Goal: Information Seeking & Learning: Learn about a topic

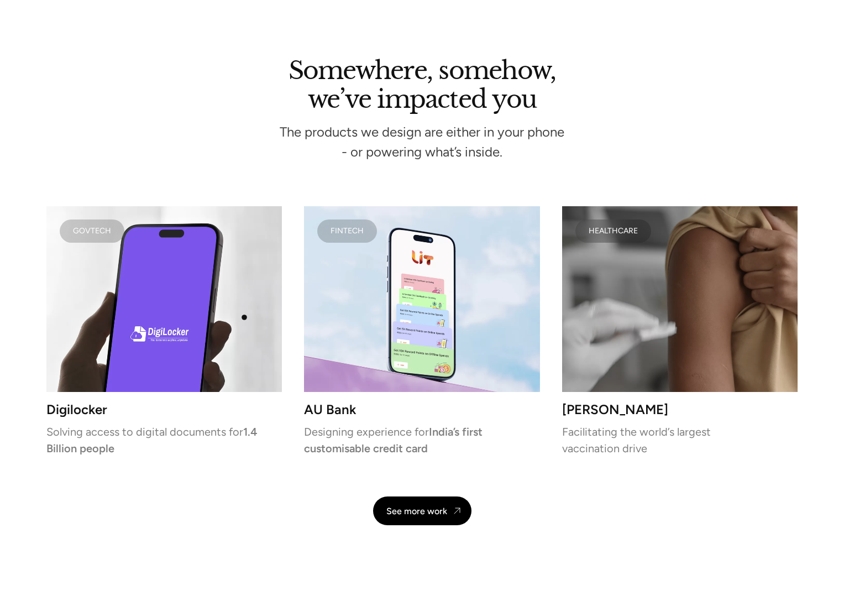
scroll to position [2171, 0]
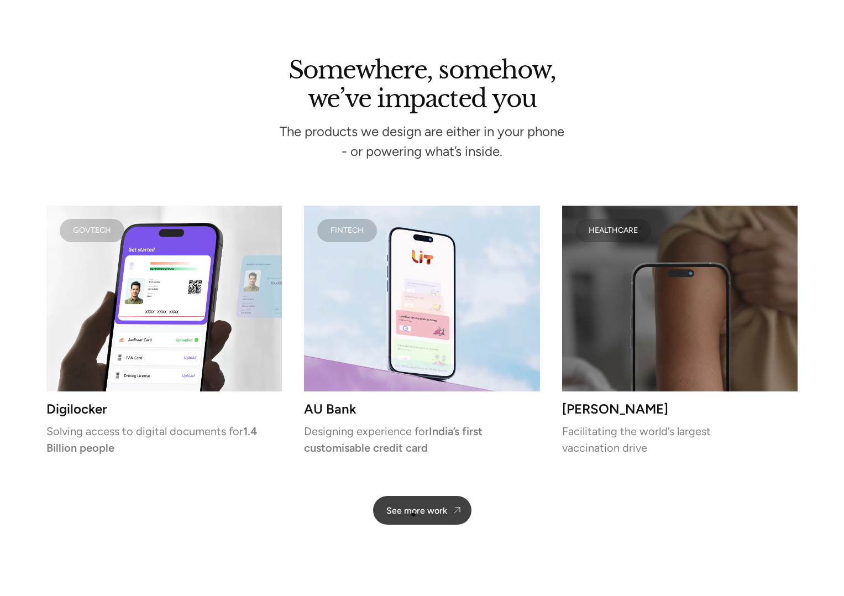
click at [414, 515] on div "See more work" at bounding box center [416, 510] width 61 height 11
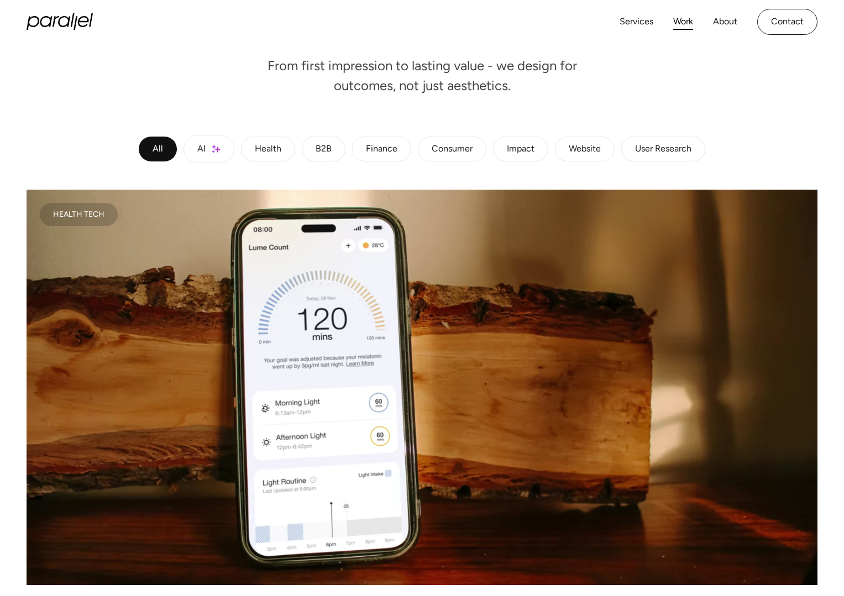
scroll to position [181, 0]
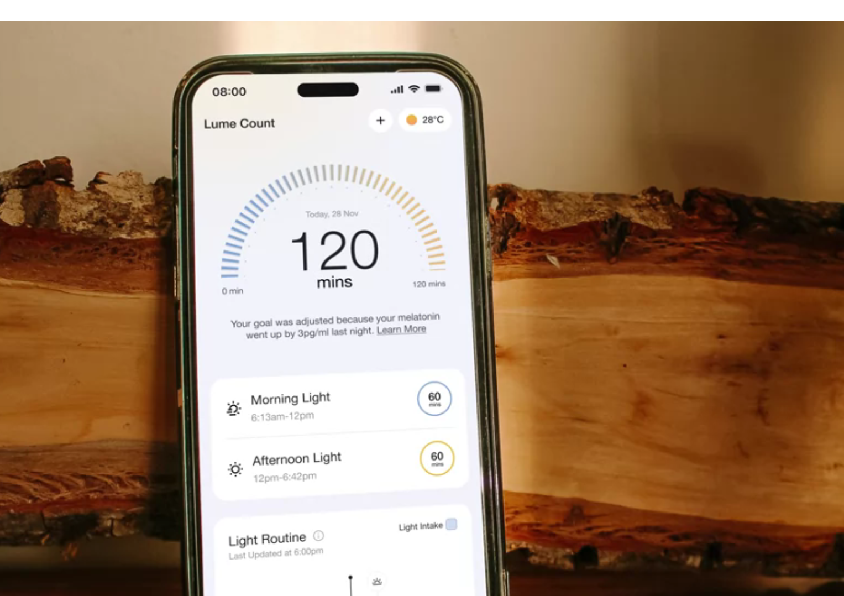
click at [306, 290] on video at bounding box center [422, 337] width 791 height 396
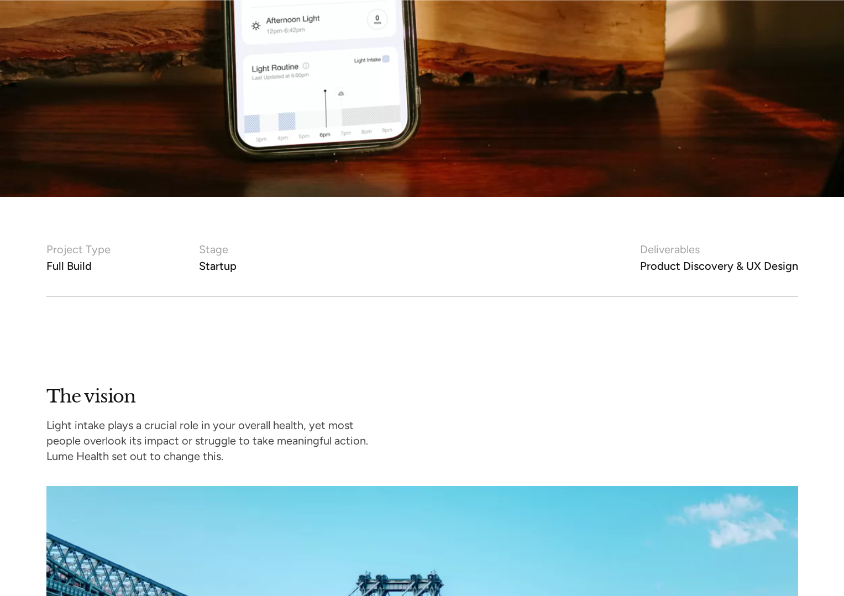
scroll to position [646, 0]
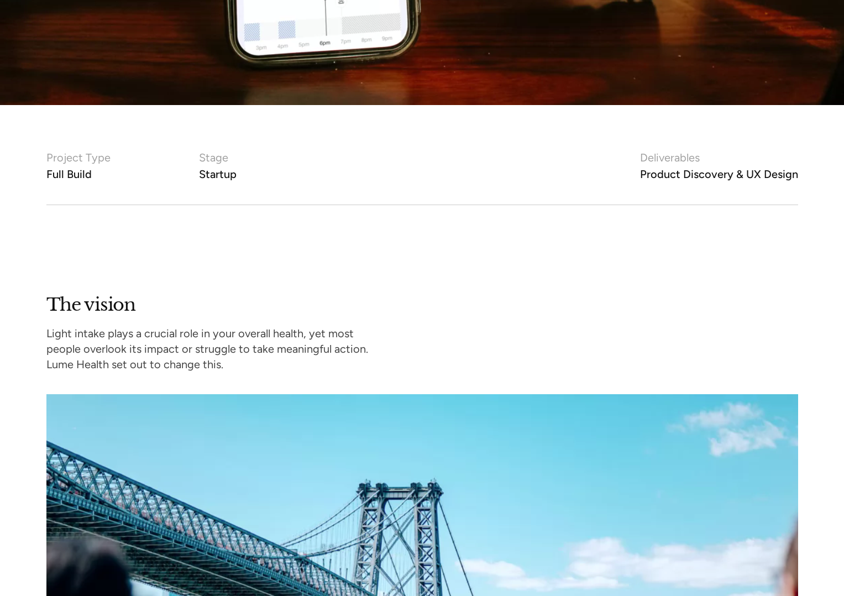
click at [337, 329] on p "Light intake plays a crucial role in your overall health, yet most people overl…" at bounding box center [207, 349] width 322 height 46
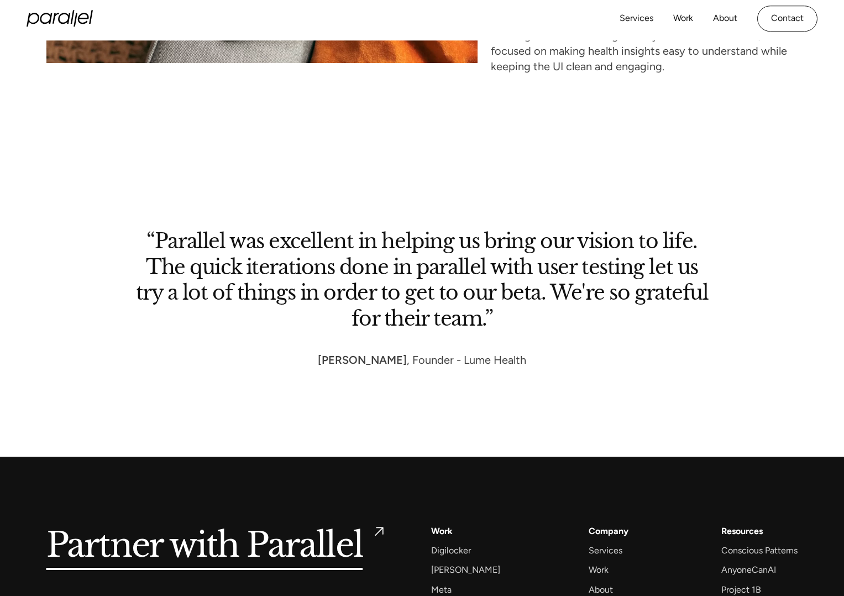
scroll to position [5078, 0]
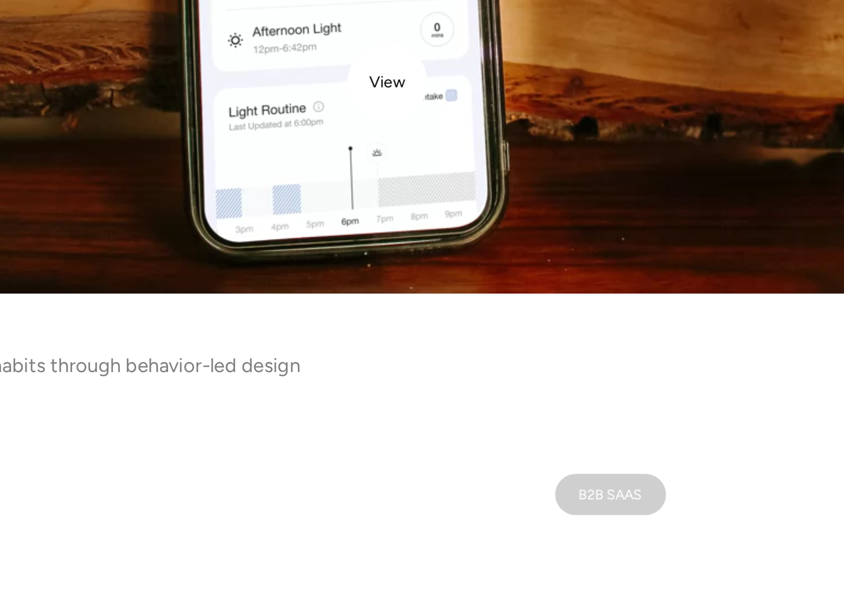
scroll to position [401, 0]
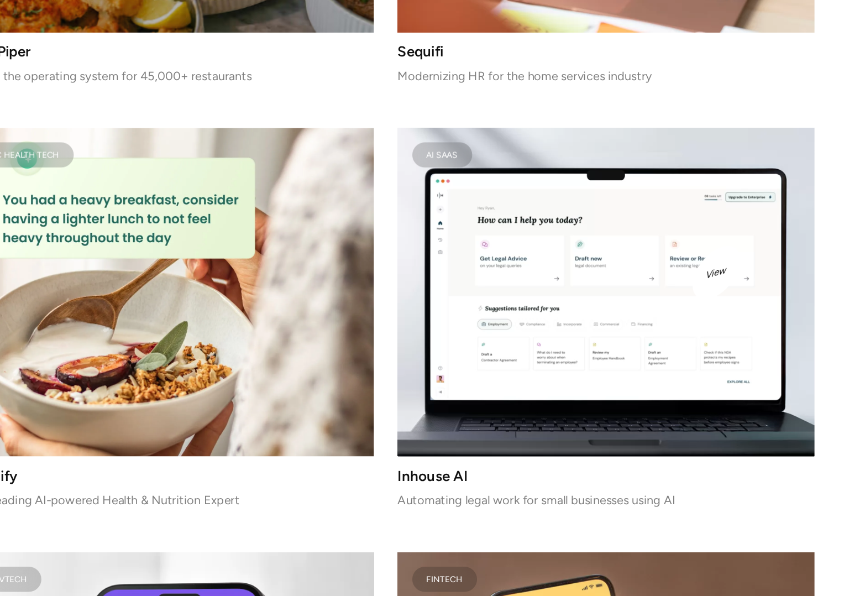
scroll to position [2596, 0]
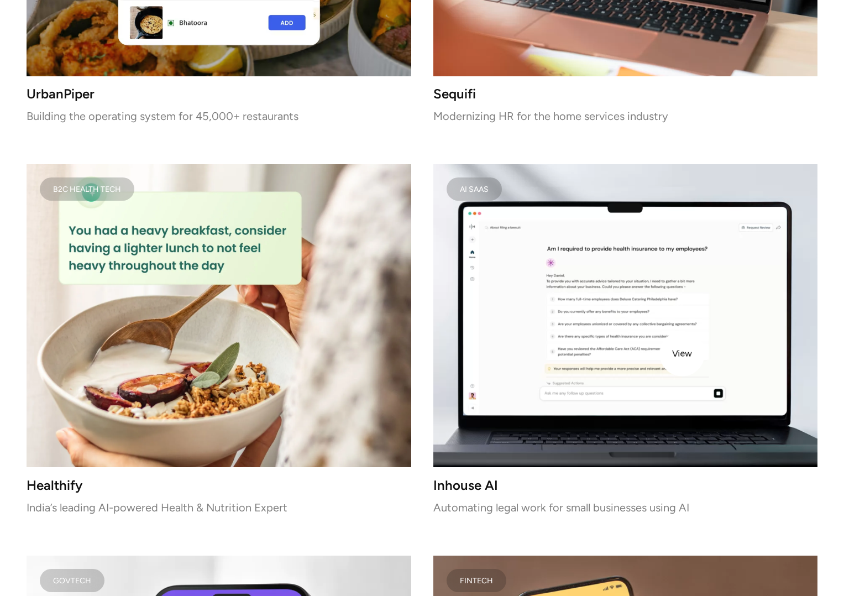
click at [668, 334] on video at bounding box center [625, 315] width 385 height 303
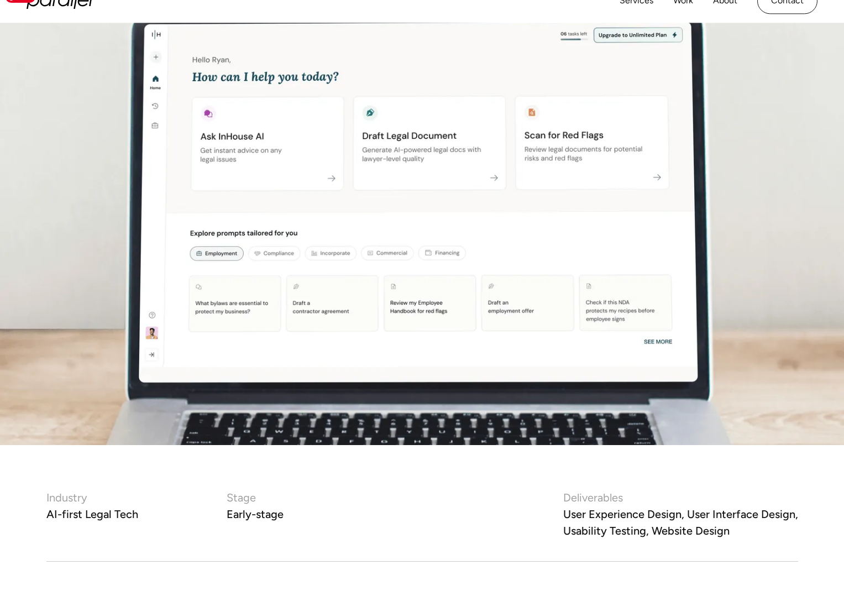
scroll to position [303, 0]
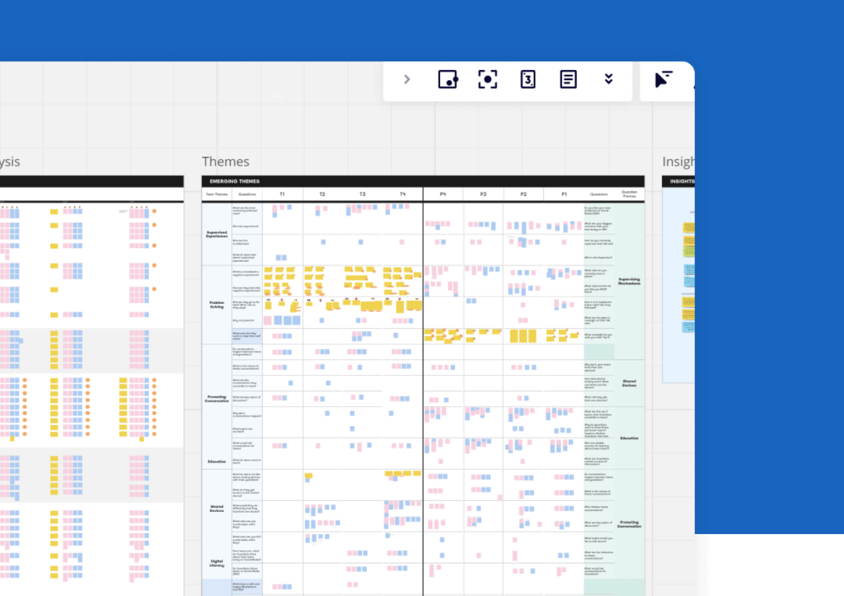
scroll to position [5422, 0]
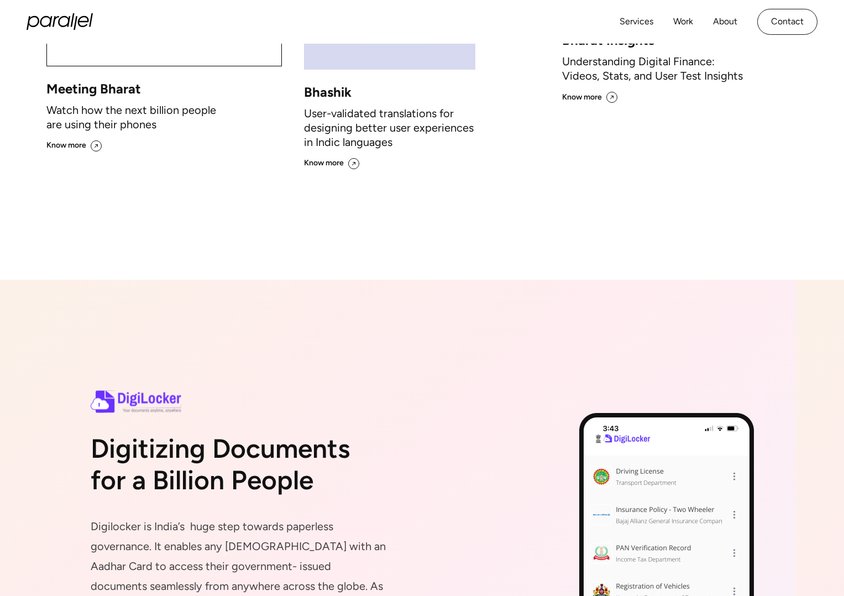
scroll to position [1203, 0]
